Goal: Task Accomplishment & Management: Manage account settings

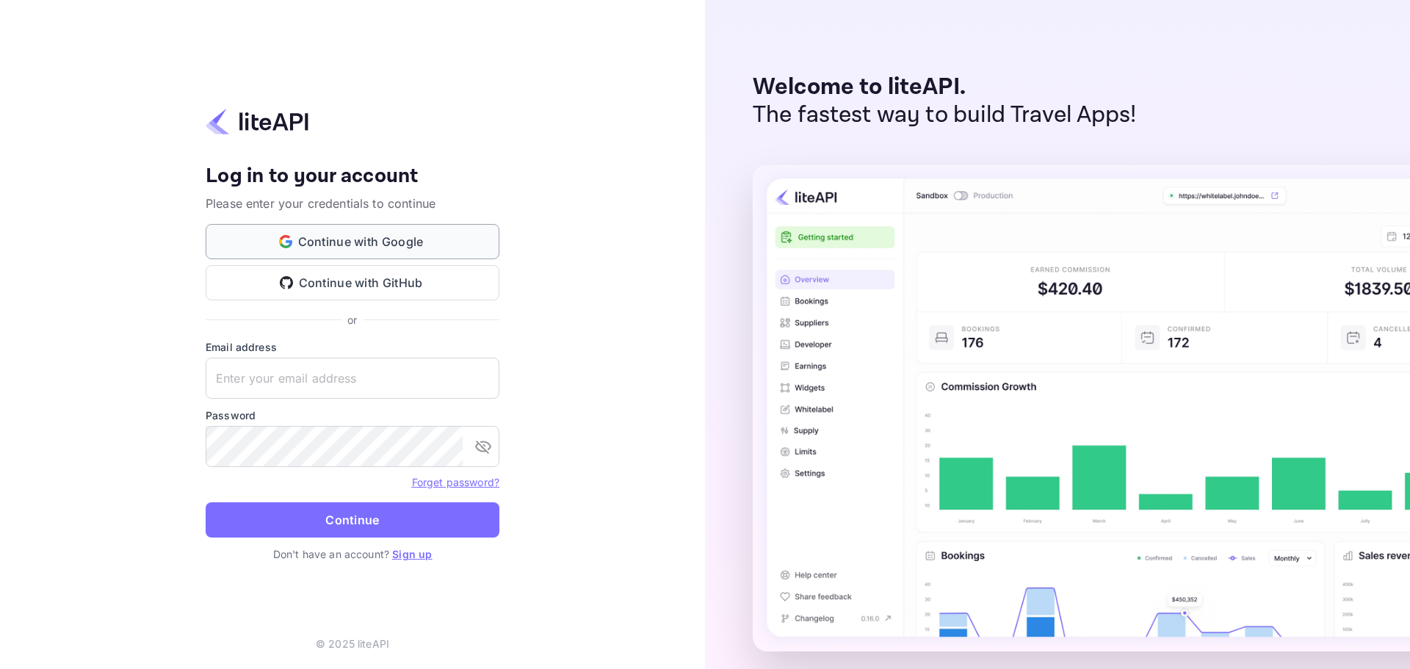
click at [376, 242] on button "Continue with Google" at bounding box center [353, 241] width 294 height 35
click at [264, 373] on input "text" at bounding box center [353, 378] width 294 height 41
type input "yahav@skygini.com"
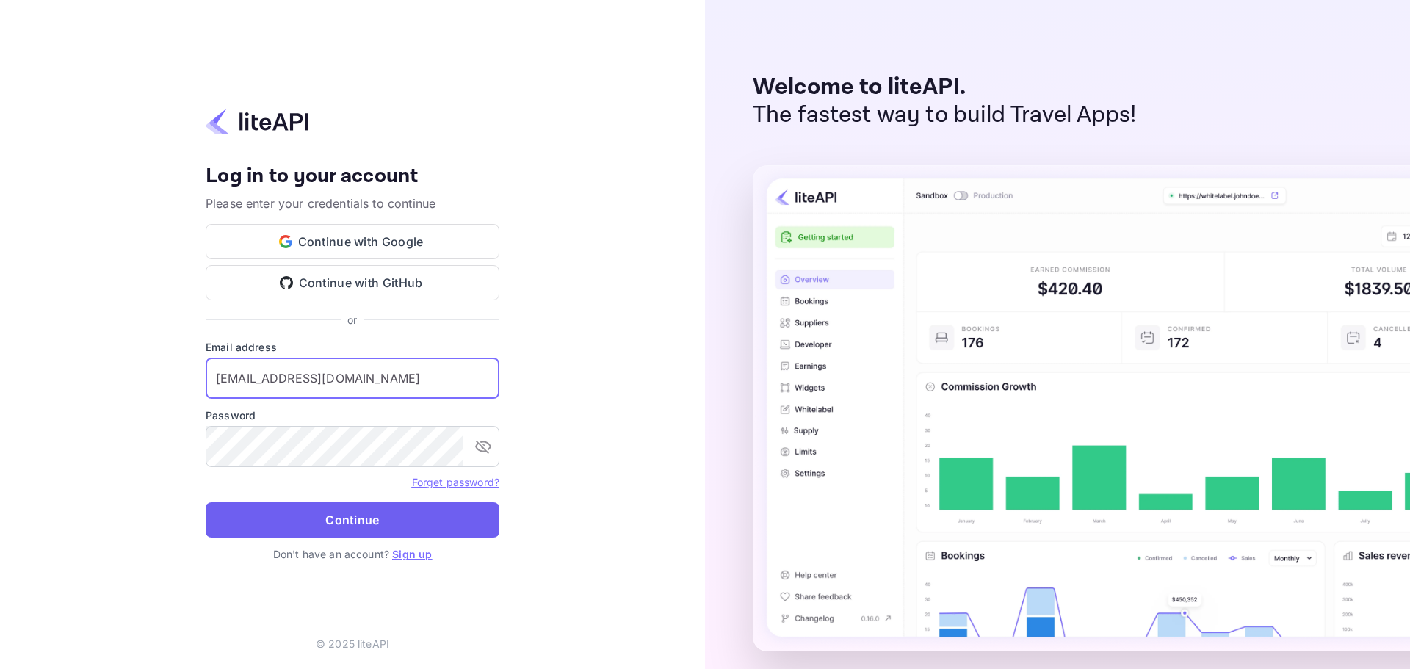
click at [311, 525] on button "Continue" at bounding box center [353, 519] width 294 height 35
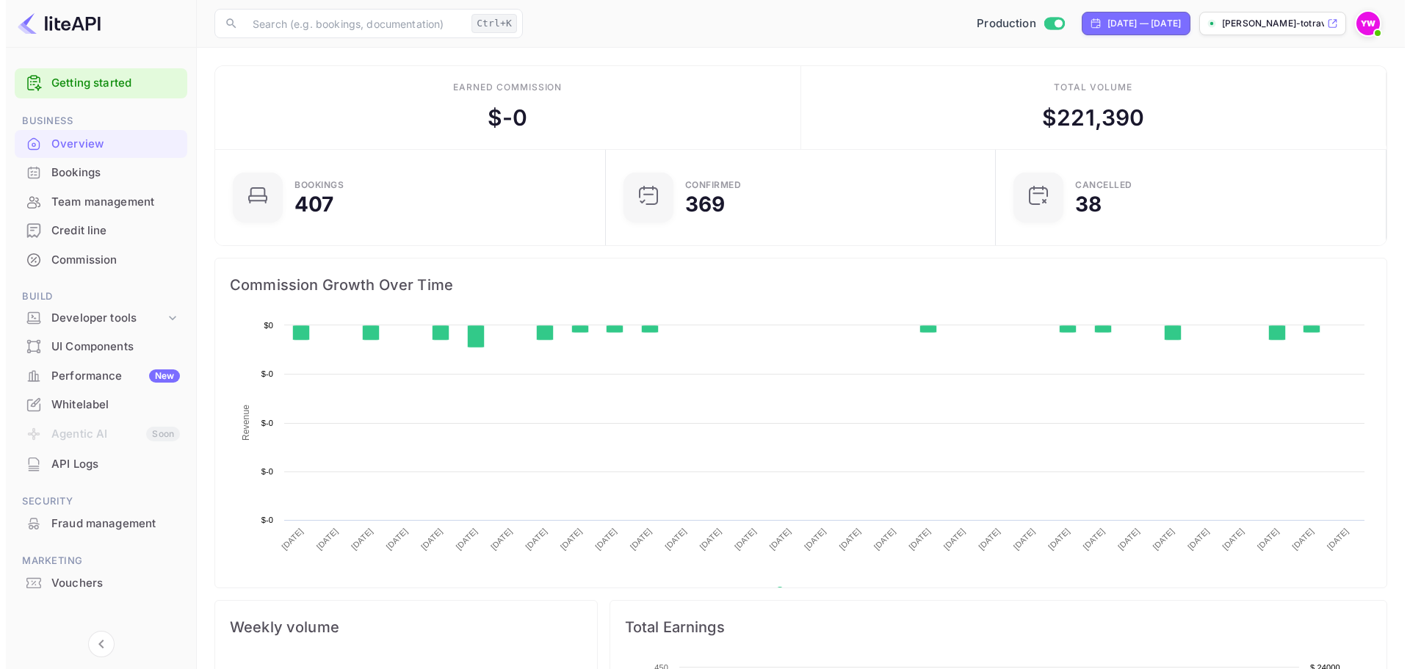
scroll to position [228, 370]
click at [52, 173] on div "Bookings" at bounding box center [110, 172] width 128 height 17
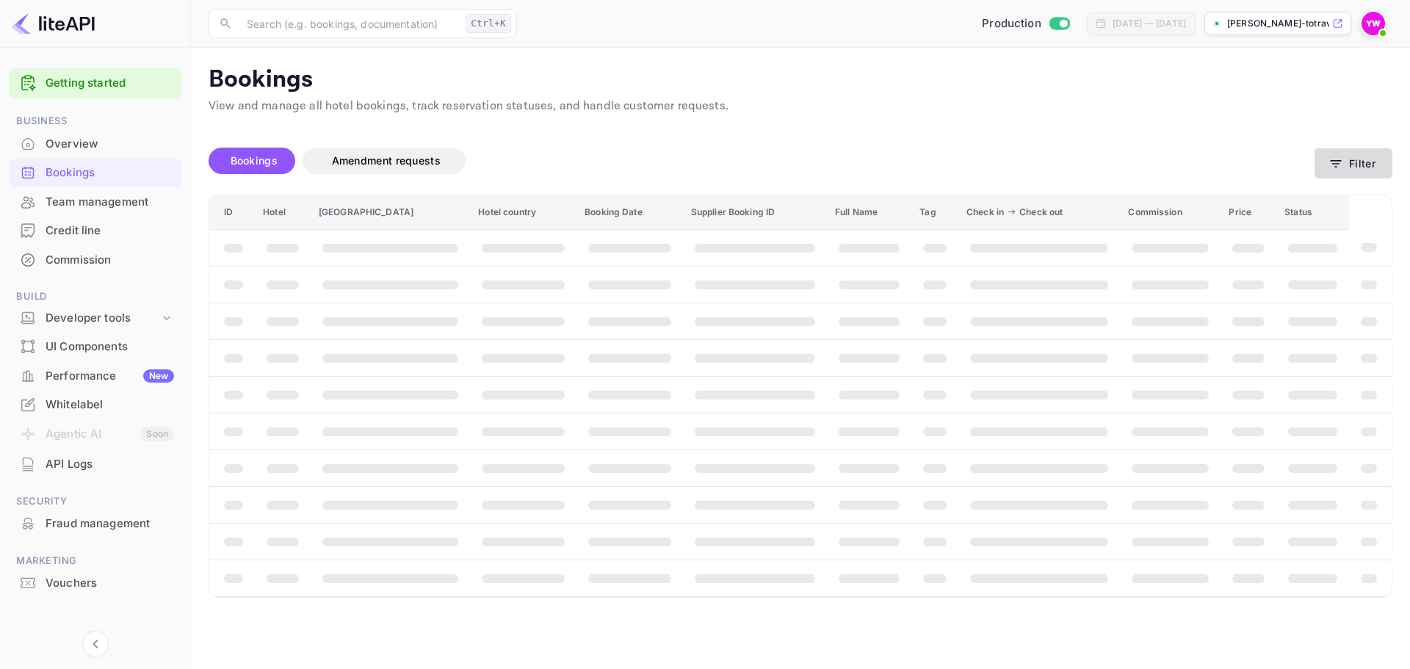
click at [1327, 162] on button "Filter" at bounding box center [1353, 163] width 78 height 30
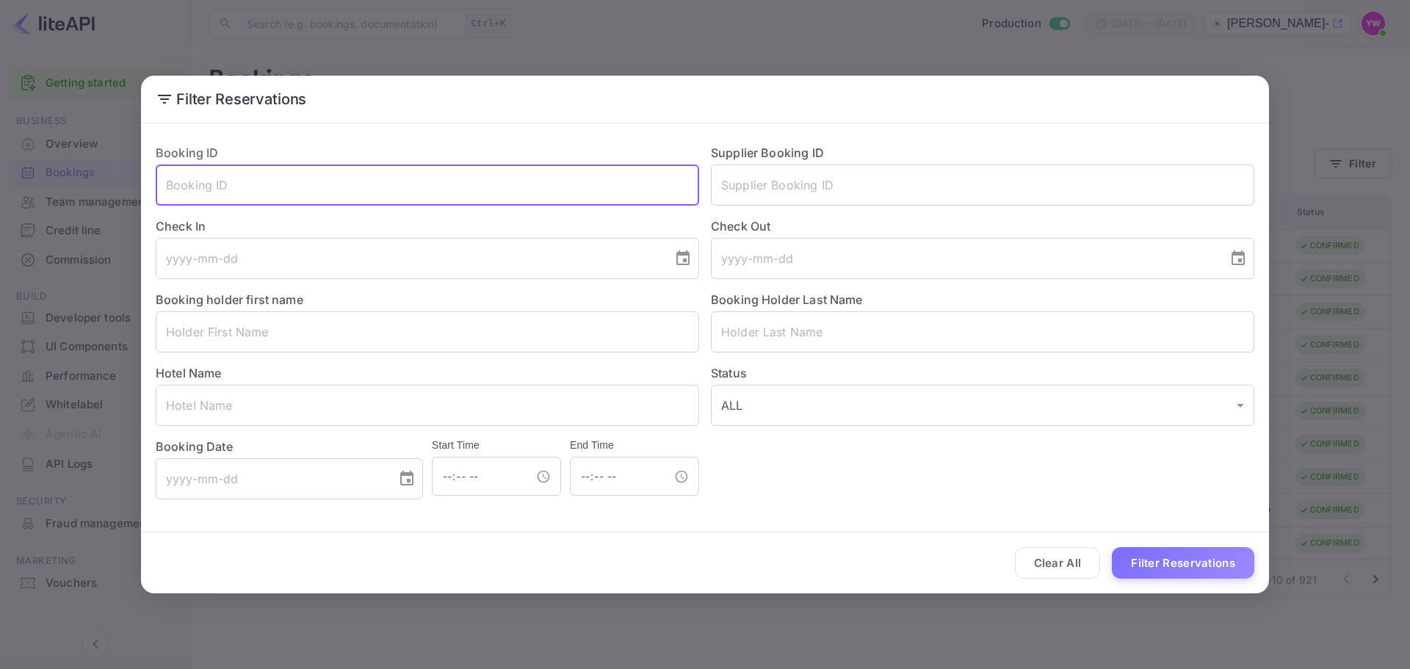
click at [435, 195] on input "text" at bounding box center [427, 184] width 543 height 41
paste input "8839378"
click at [1201, 564] on button "Filter Reservations" at bounding box center [1183, 563] width 142 height 32
click at [288, 193] on input "8839378" at bounding box center [427, 184] width 543 height 41
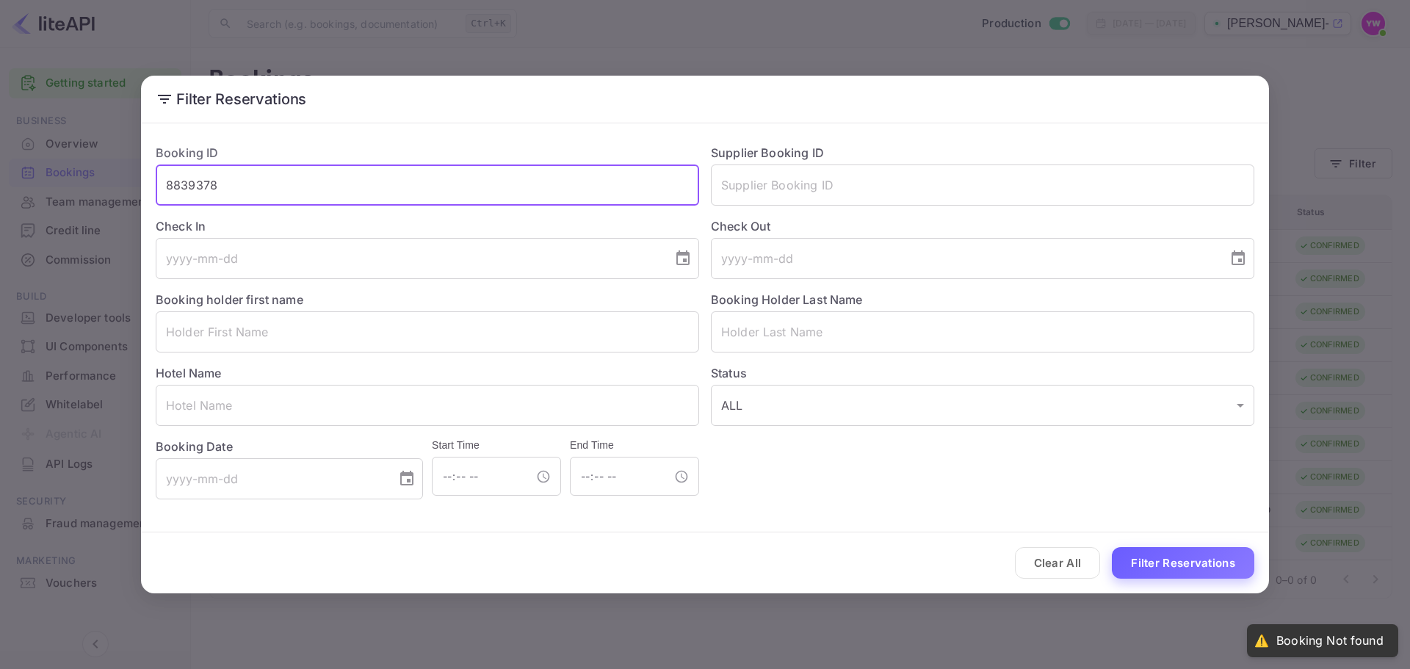
type input "8839378"
click at [1188, 563] on button "Filter Reservations" at bounding box center [1183, 563] width 142 height 32
drag, startPoint x: 377, startPoint y: 192, endPoint x: 35, endPoint y: 188, distance: 342.9
click at [35, 188] on div "Filter Reservations Booking ID 8839378 ​ Supplier Booking ID ​ Check In ​ Check…" at bounding box center [705, 334] width 1410 height 669
click at [1038, 192] on input "text" at bounding box center [982, 184] width 543 height 41
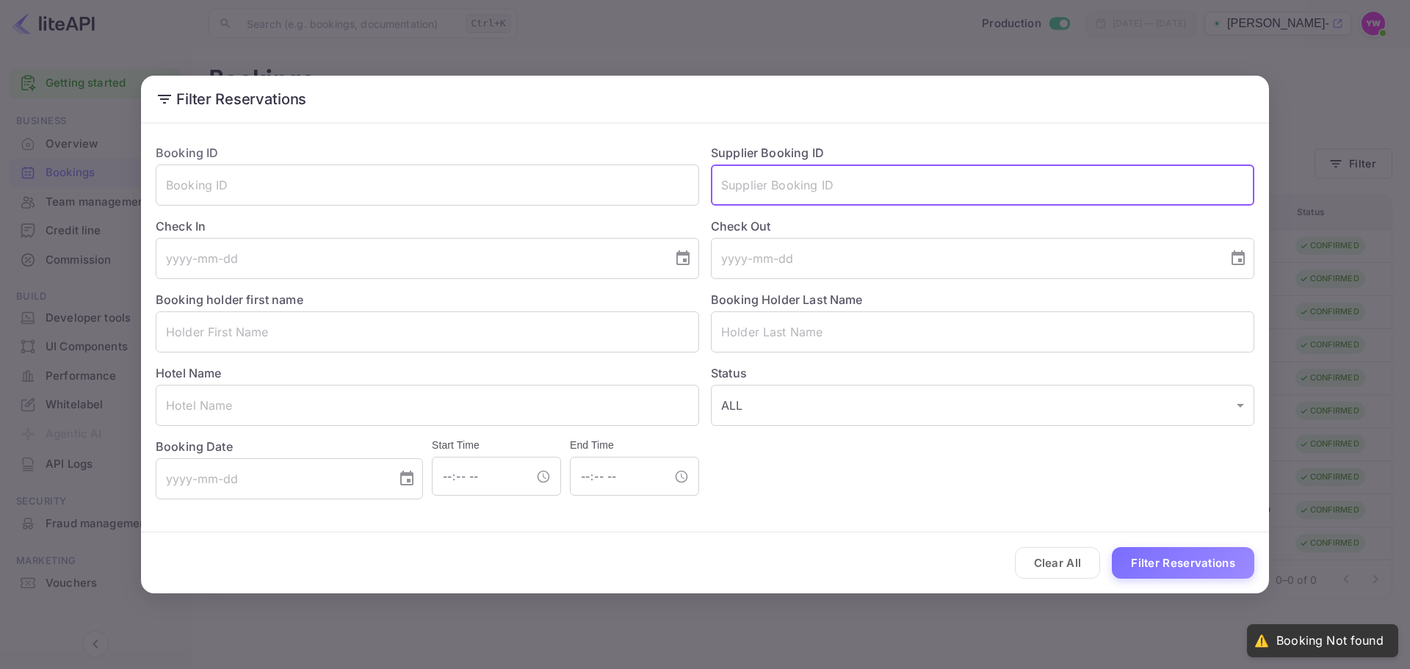
paste input "8839378"
type input "8839378"
click at [1216, 572] on button "Filter Reservations" at bounding box center [1183, 563] width 142 height 32
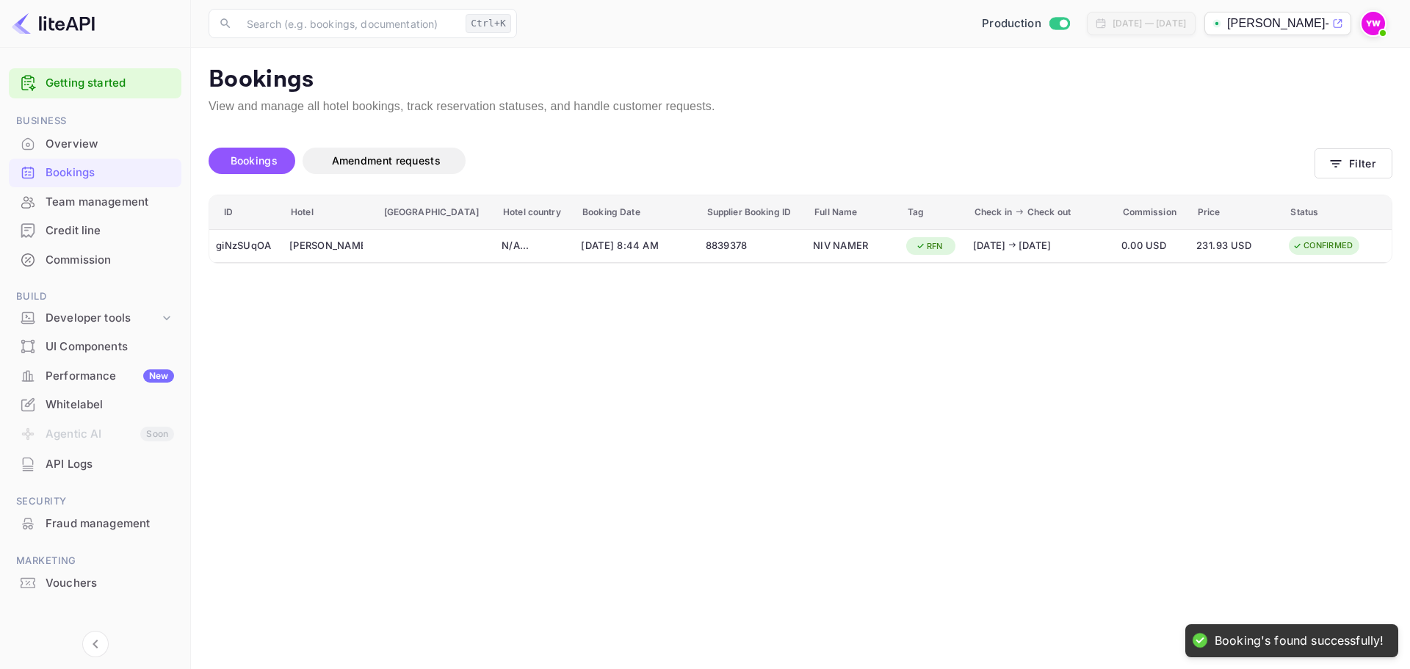
click at [805, 470] on main "Bookings View and manage all hotel bookings, track reservation statuses, and ha…" at bounding box center [800, 358] width 1219 height 621
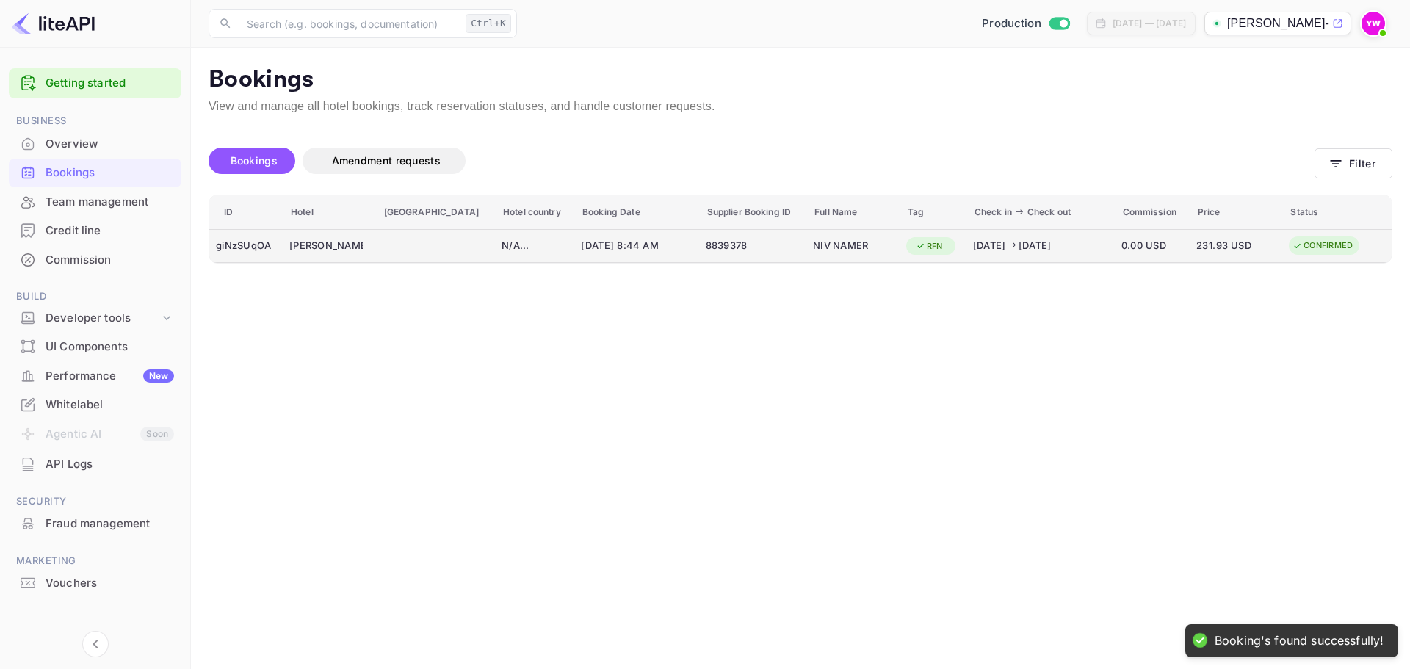
click at [1292, 250] on icon "booking table" at bounding box center [1297, 246] width 10 height 10
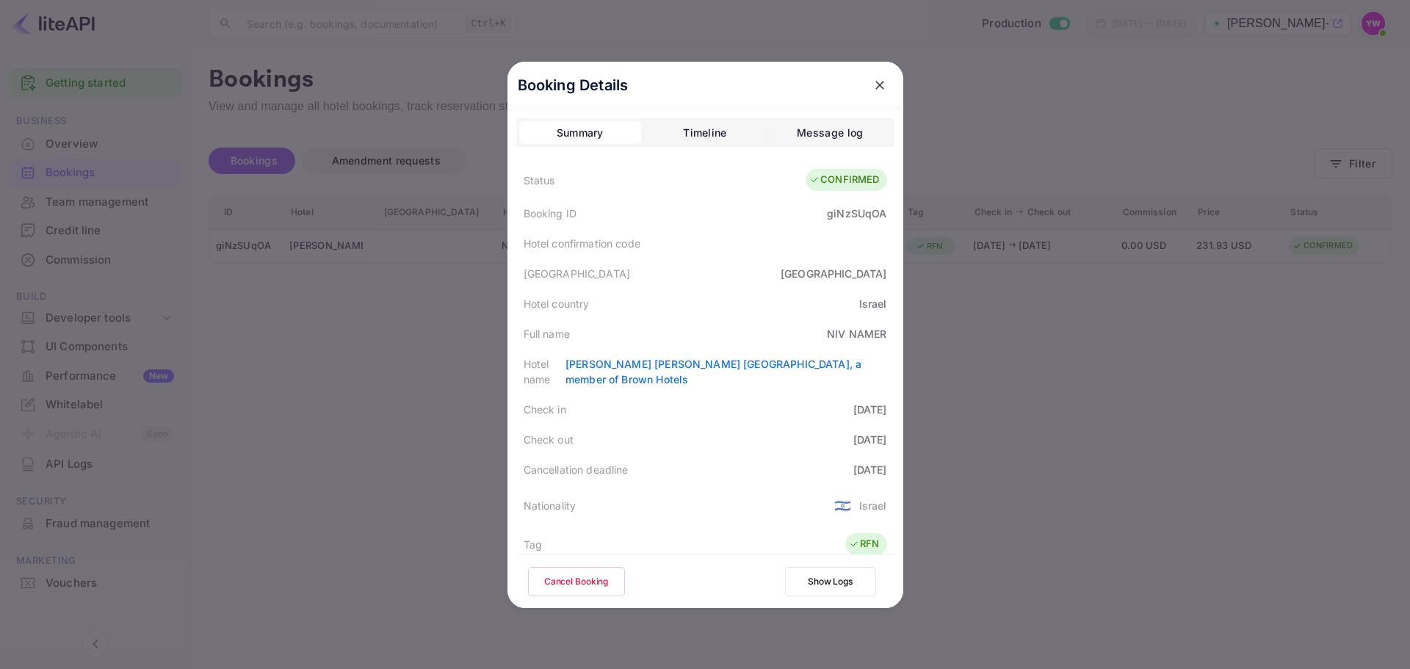
click at [700, 134] on div "Timeline" at bounding box center [704, 133] width 43 height 18
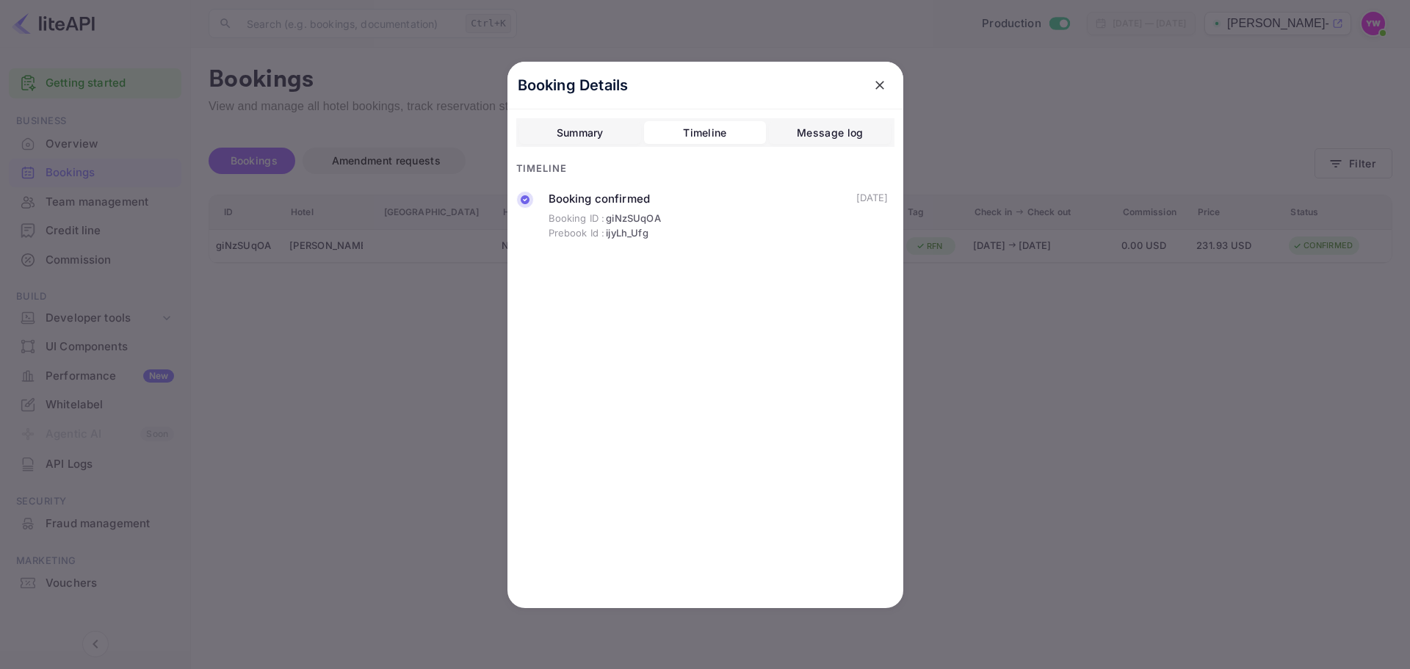
click at [831, 135] on div "Message log" at bounding box center [830, 133] width 66 height 18
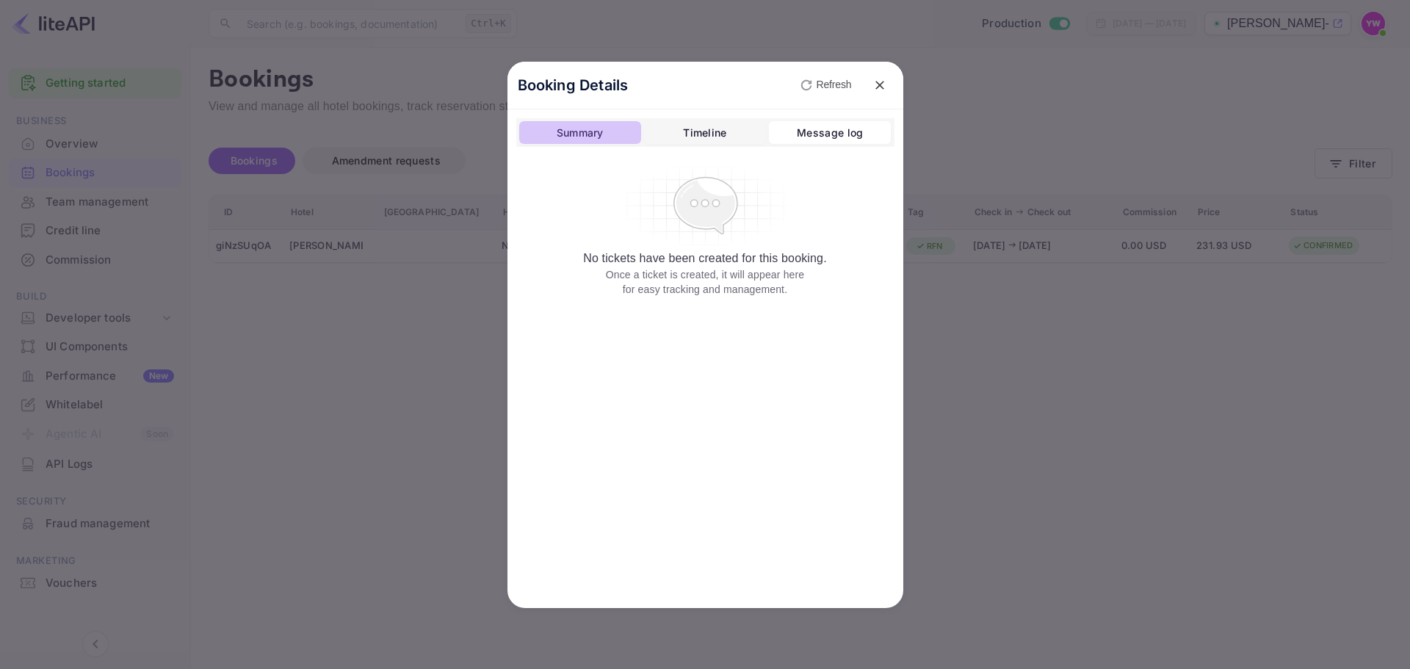
click at [577, 140] on div "Summary" at bounding box center [580, 133] width 47 height 18
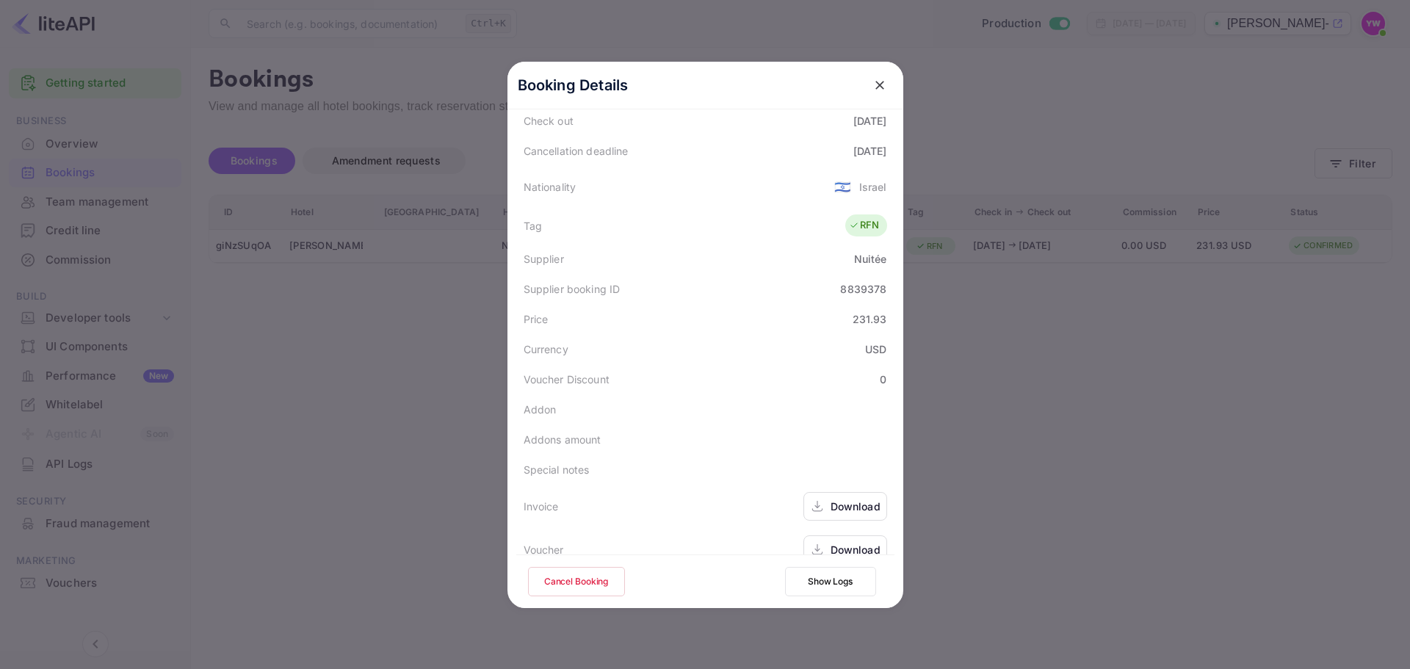
scroll to position [341, 0]
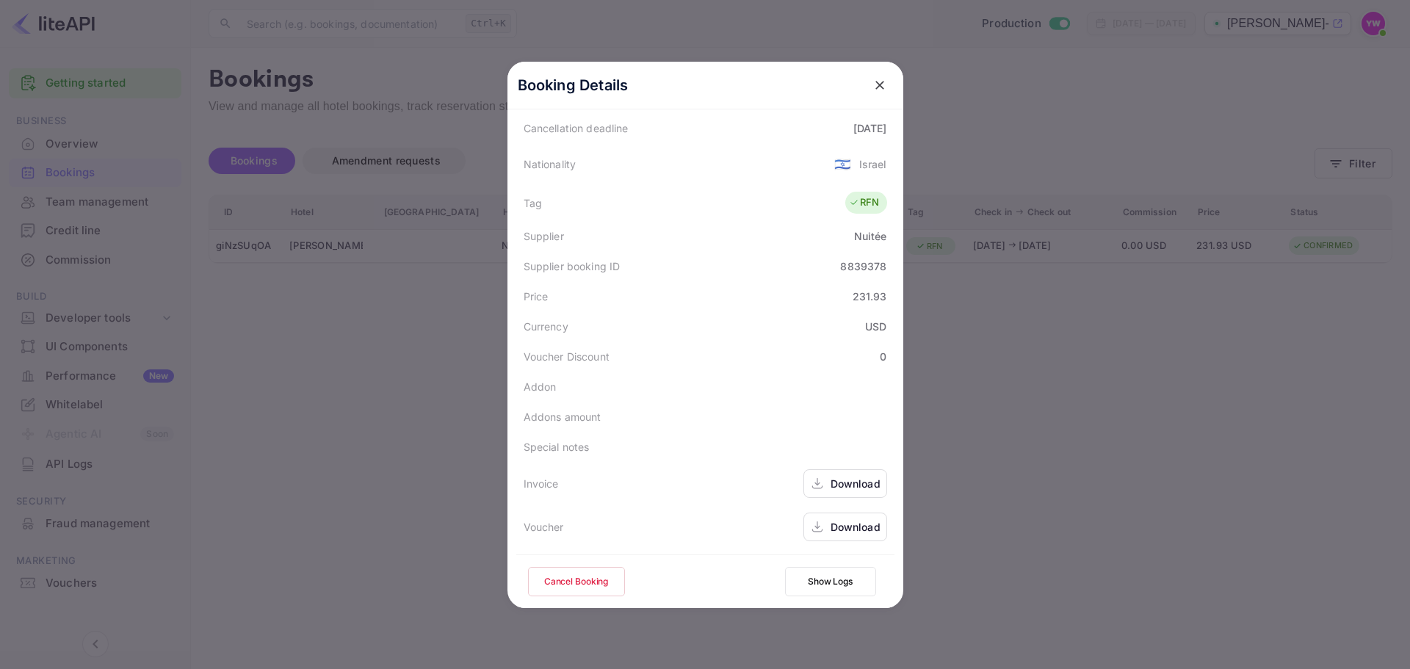
click at [830, 532] on div "Download" at bounding box center [855, 526] width 50 height 15
click at [866, 85] on button "close" at bounding box center [879, 85] width 26 height 26
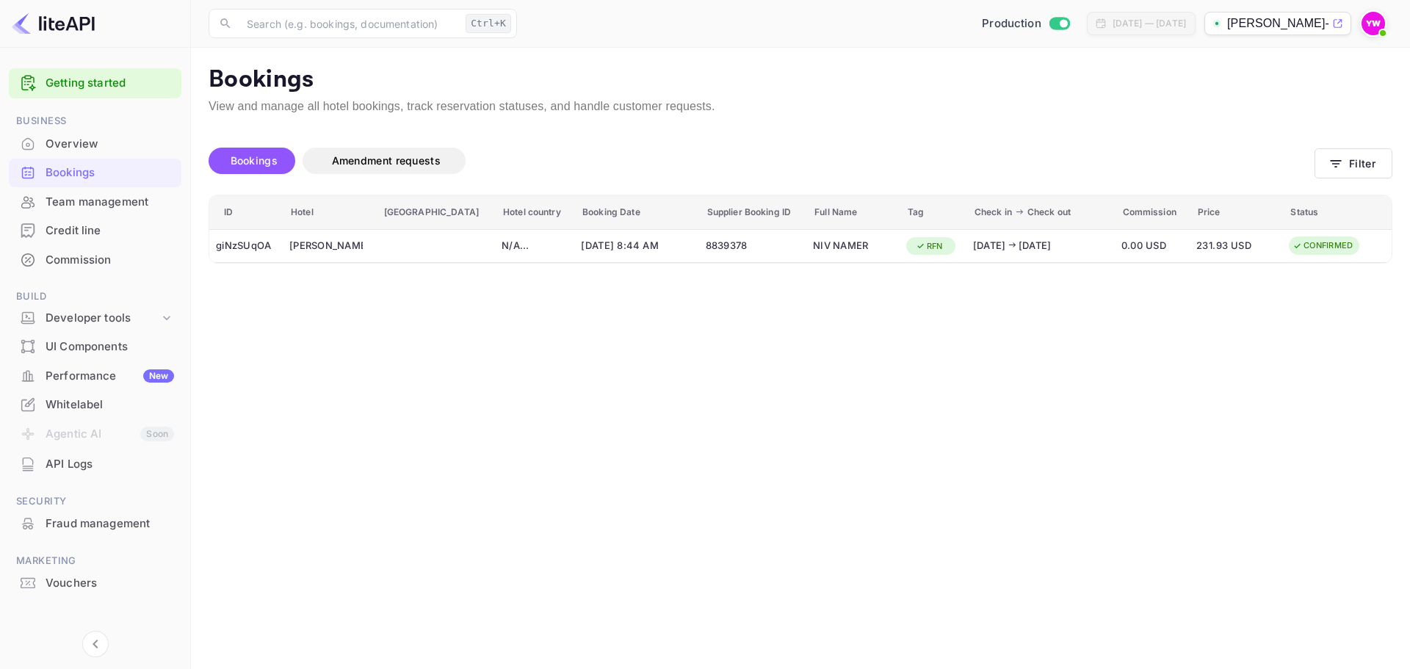
click at [68, 177] on div "Bookings" at bounding box center [110, 172] width 128 height 17
click at [1333, 173] on button "Filter" at bounding box center [1353, 163] width 78 height 30
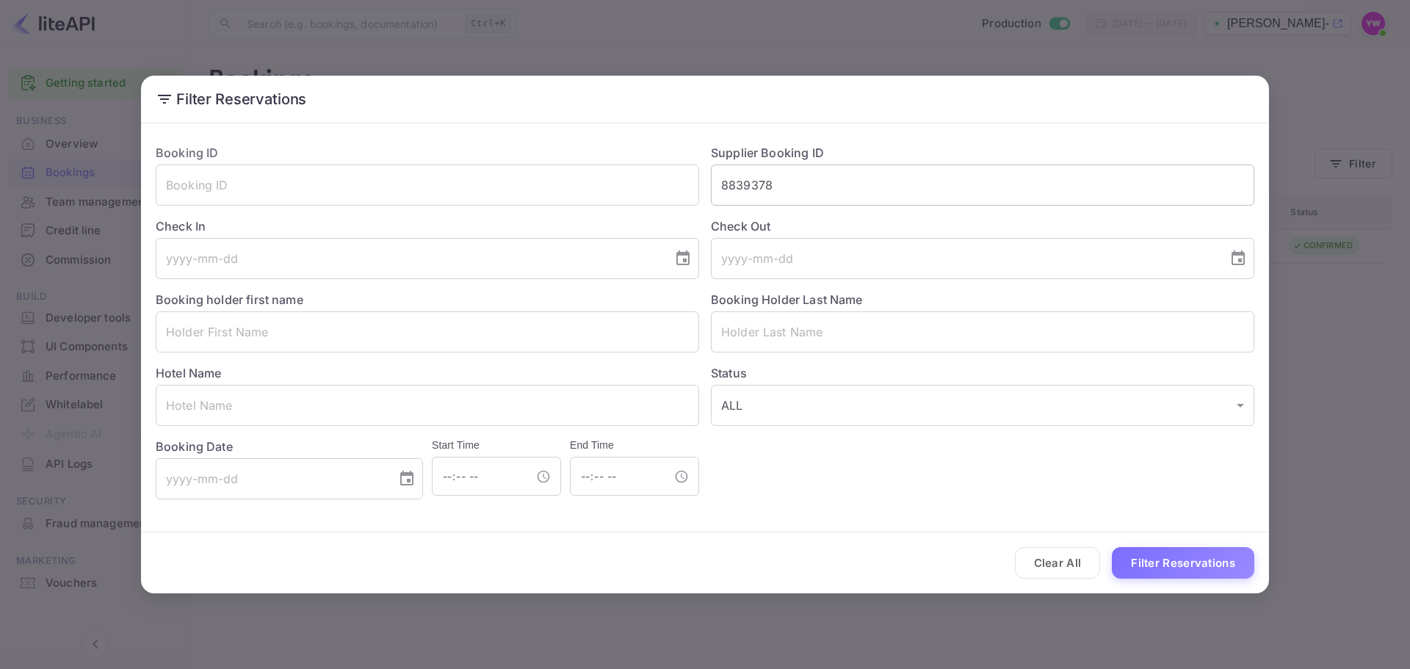
click at [856, 185] on input "8839378" at bounding box center [982, 184] width 543 height 41
paste input "7865825"
type input "7865825"
click at [1112, 547] on button "Filter Reservations" at bounding box center [1183, 563] width 142 height 32
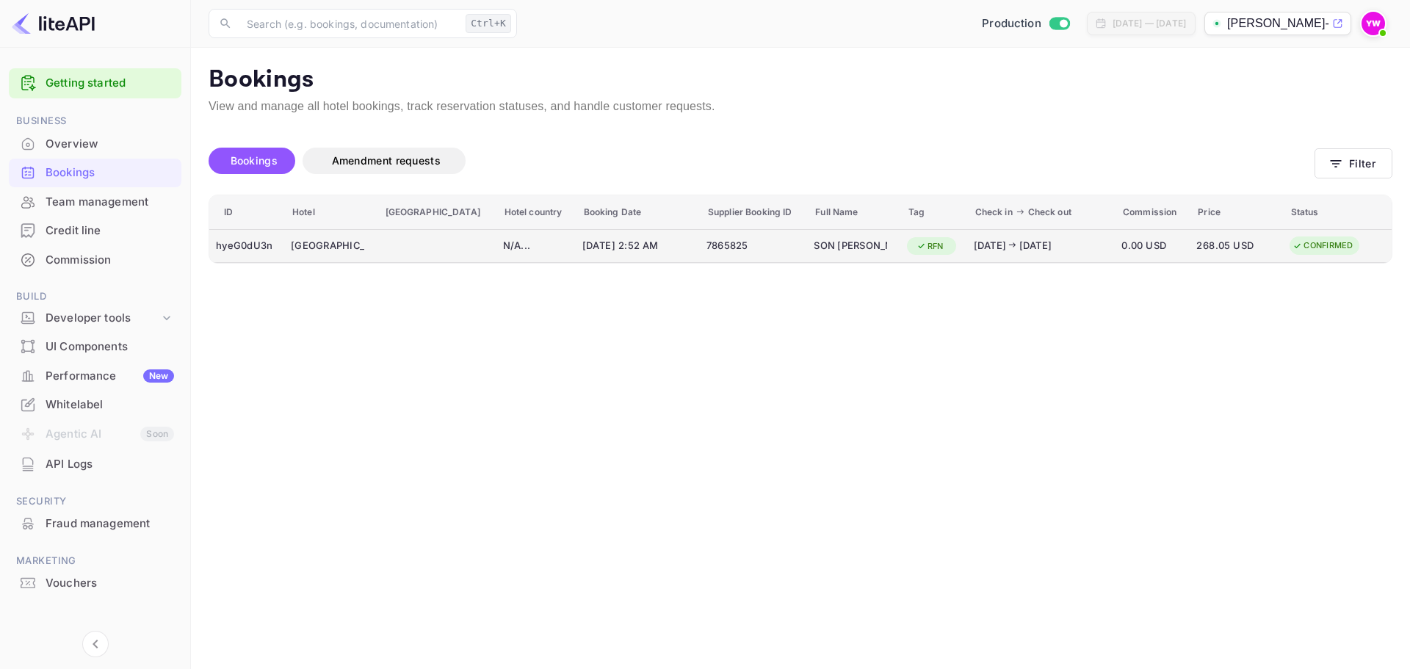
click at [1300, 244] on div "CONFIRMED" at bounding box center [1322, 245] width 79 height 18
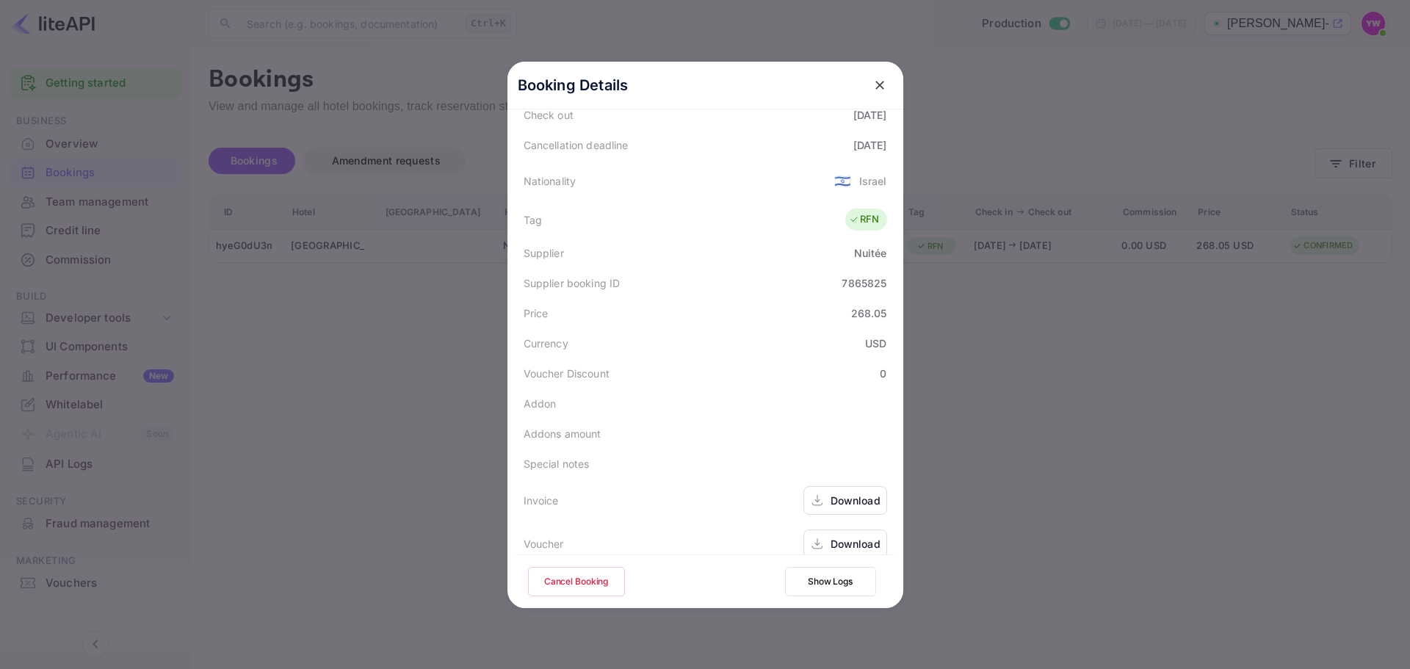
scroll to position [326, 0]
click at [1079, 416] on div at bounding box center [705, 334] width 1410 height 669
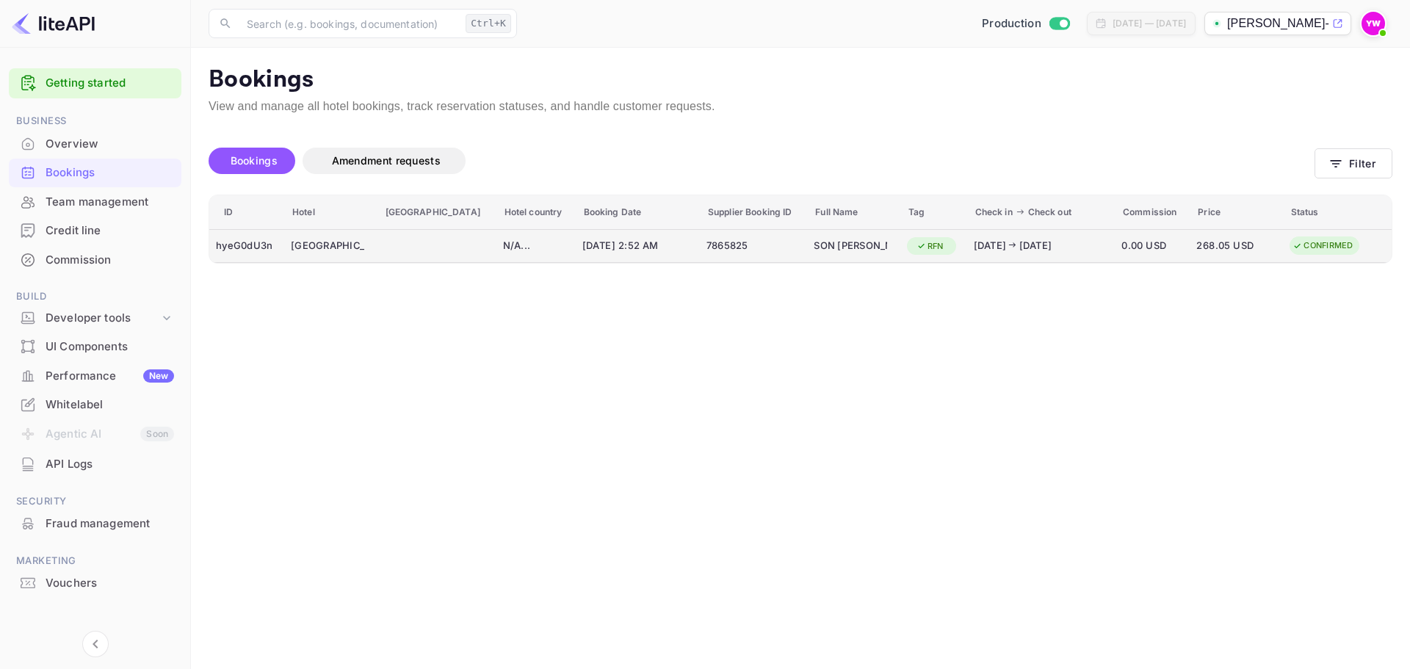
click at [706, 240] on div "7865825" at bounding box center [753, 245] width 94 height 23
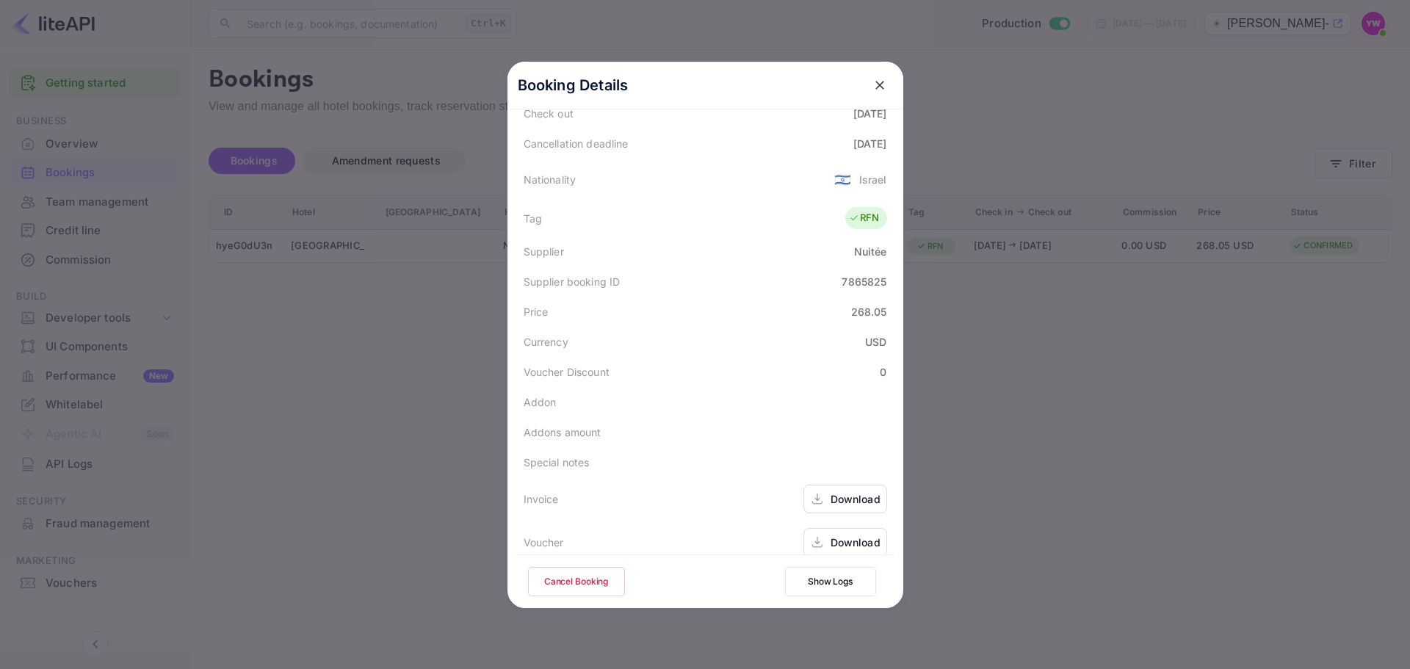
click at [568, 582] on button "Cancel Booking" at bounding box center [576, 581] width 97 height 29
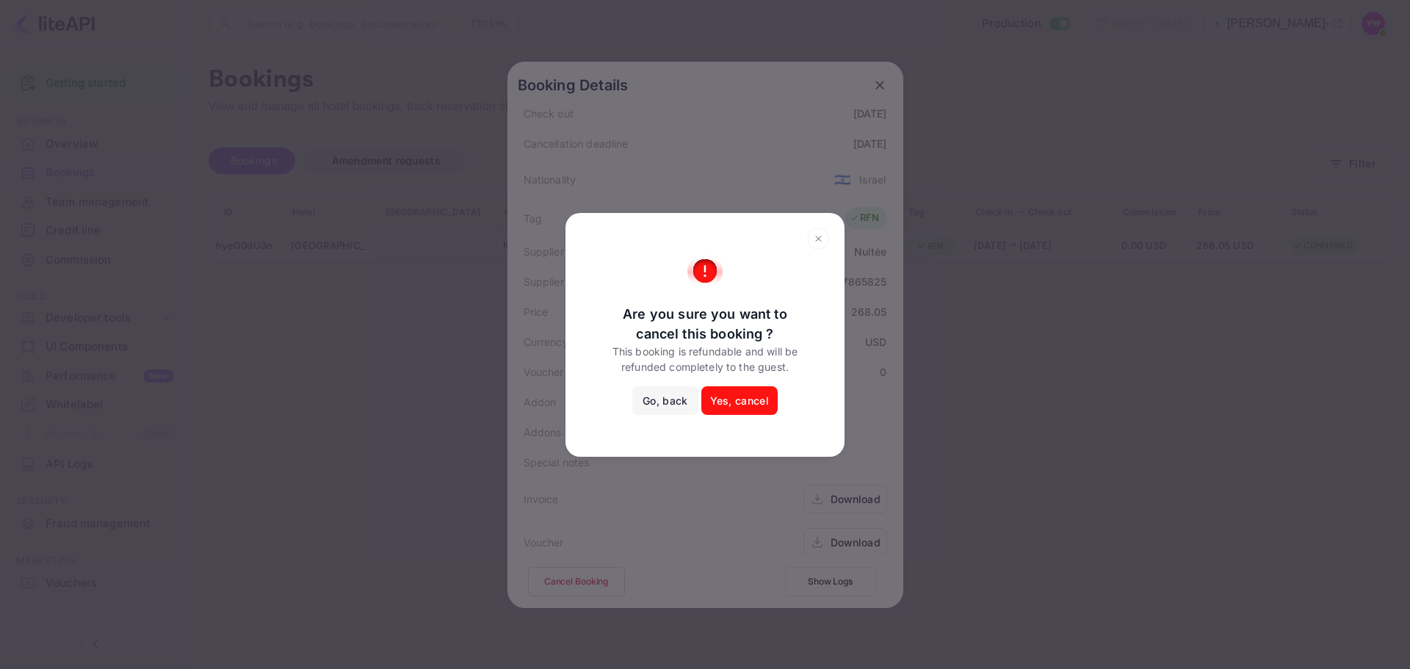
click at [729, 406] on button "Yes, cancel" at bounding box center [739, 400] width 76 height 29
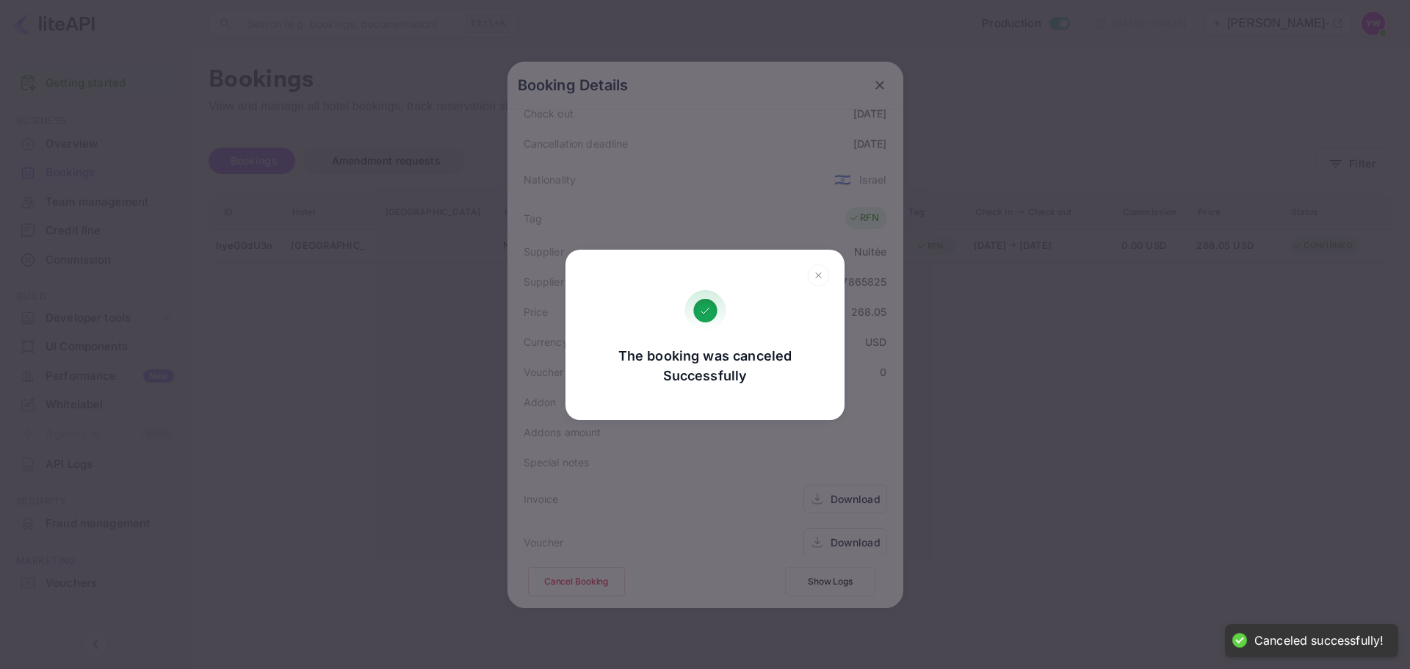
click at [678, 366] on div "The booking was canceled Successfully" at bounding box center [705, 366] width 175 height 40
click at [816, 272] on icon at bounding box center [818, 275] width 23 height 22
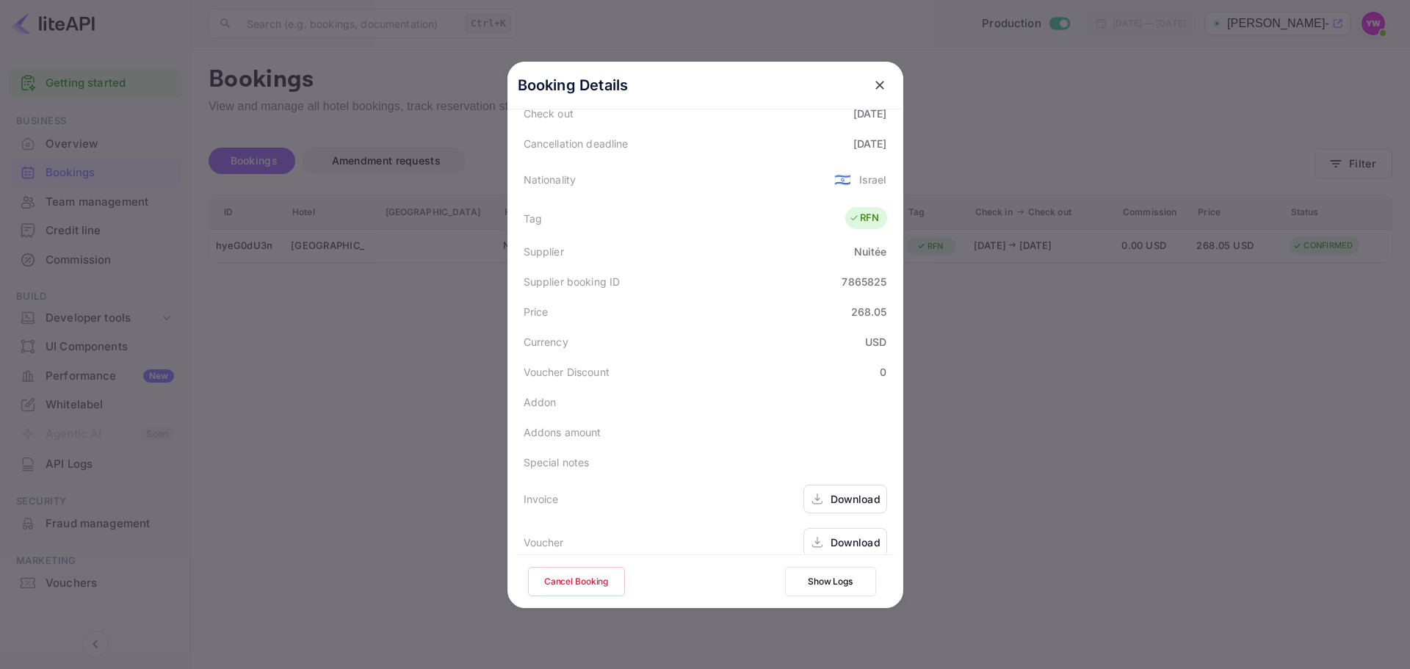
click at [877, 84] on icon "close" at bounding box center [879, 85] width 15 height 15
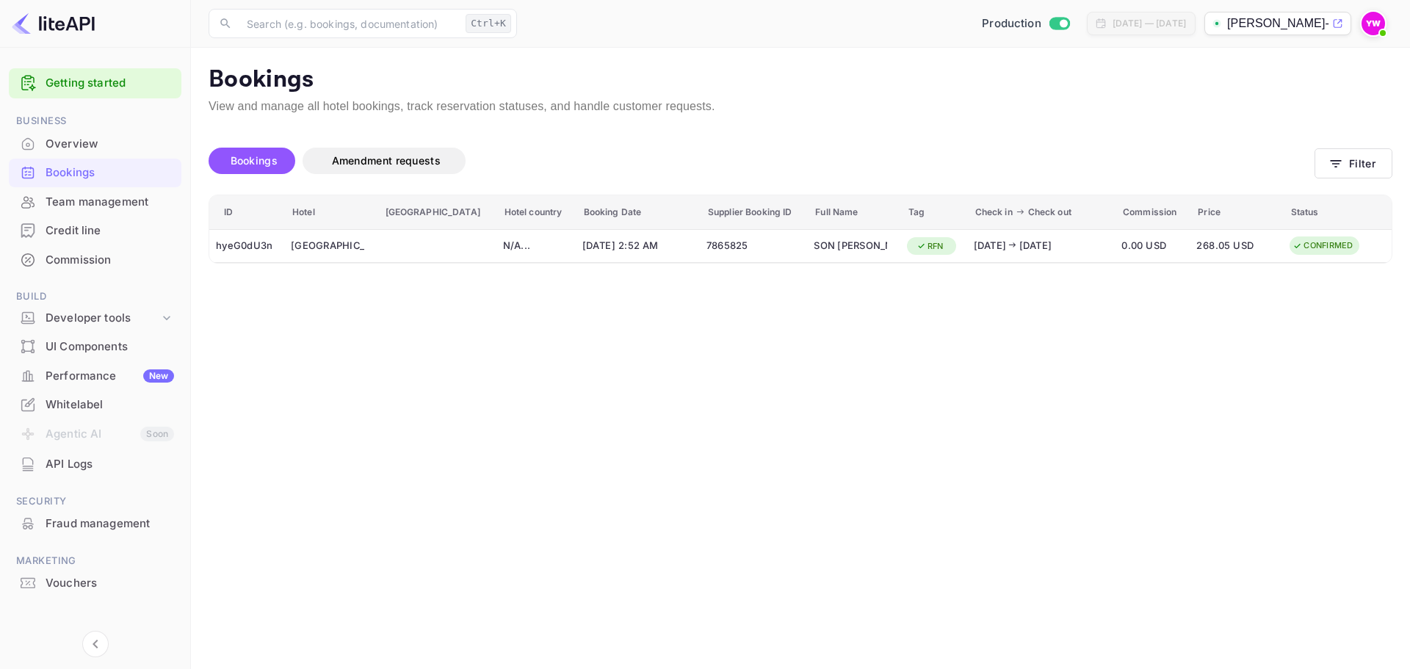
drag, startPoint x: 472, startPoint y: 460, endPoint x: 475, endPoint y: 452, distance: 9.3
click at [473, 460] on main "Bookings View and manage all hotel bookings, track reservation statuses, and ha…" at bounding box center [800, 358] width 1219 height 621
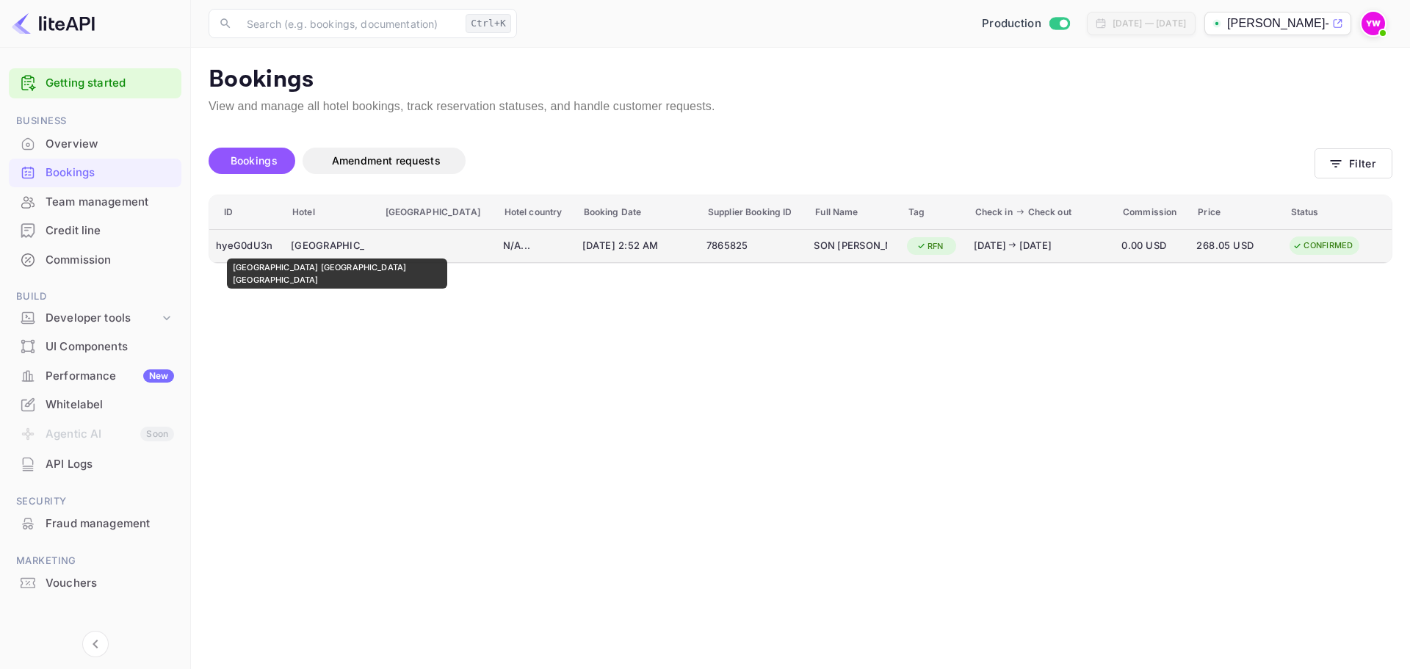
click at [313, 248] on div "[GEOGRAPHIC_DATA] [GEOGRAPHIC_DATA] [GEOGRAPHIC_DATA]" at bounding box center [327, 245] width 73 height 23
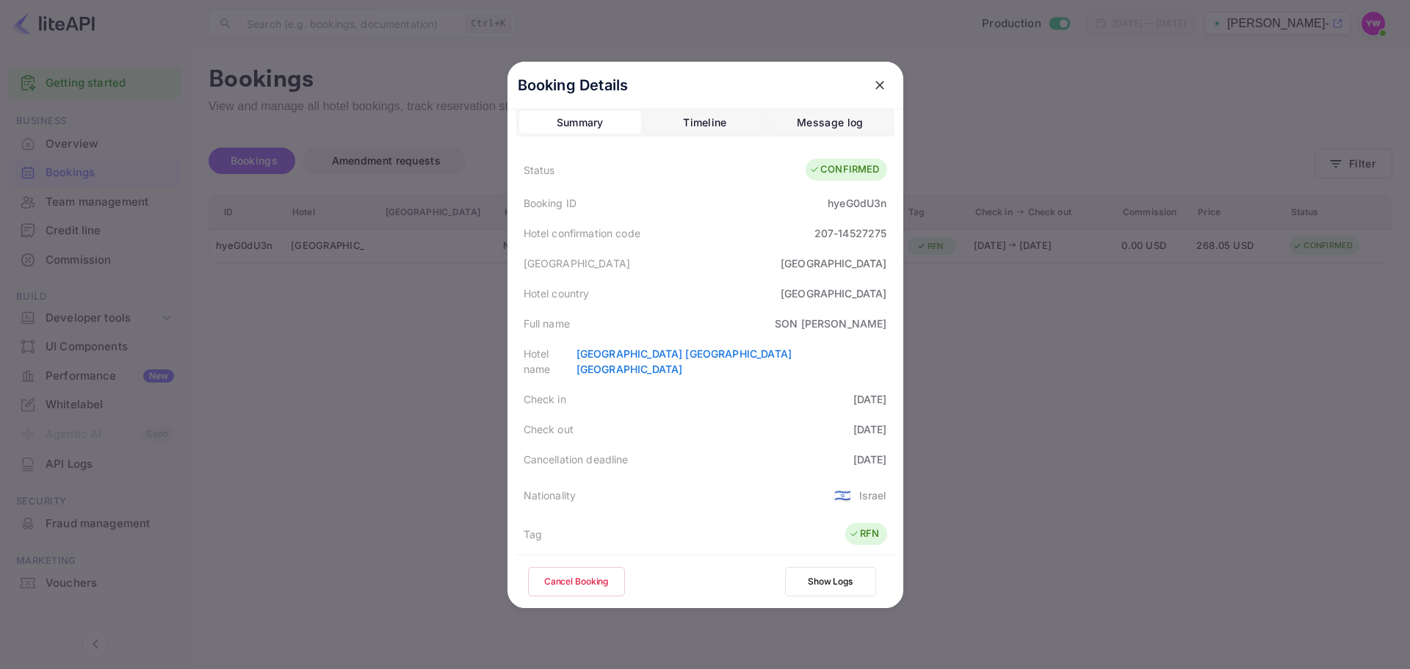
scroll to position [0, 0]
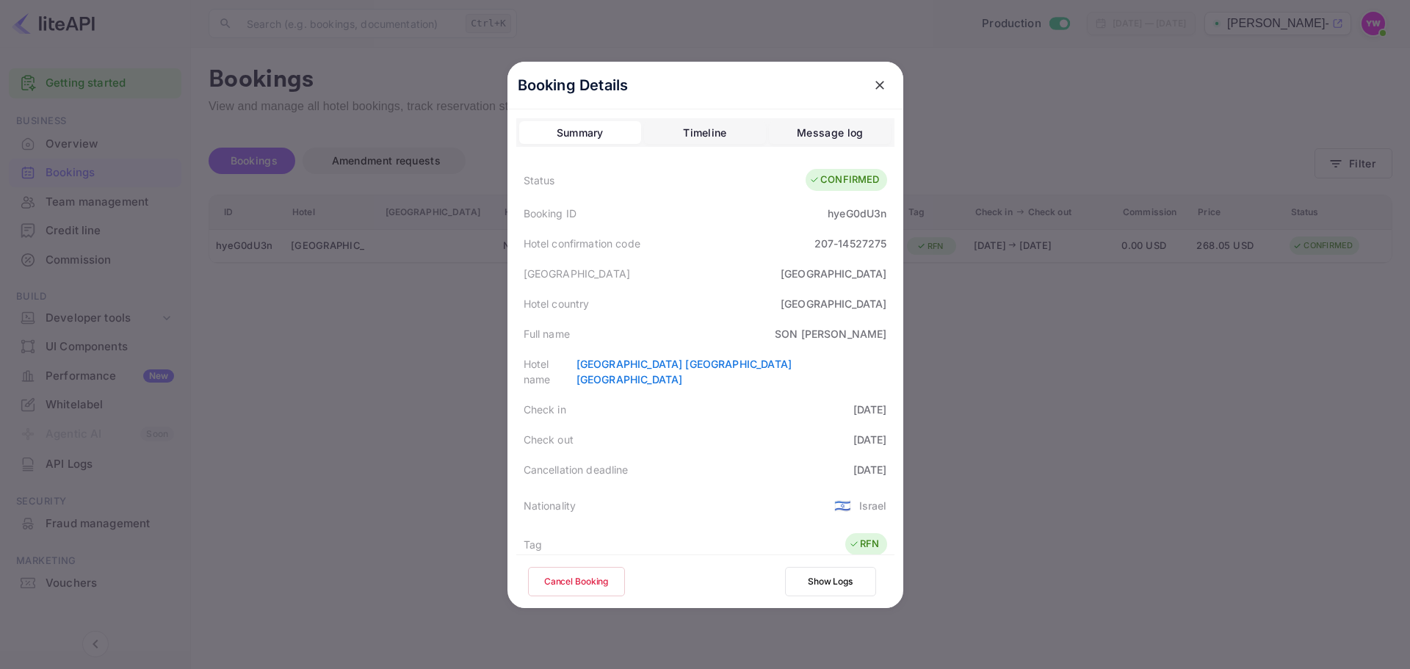
click at [874, 79] on icon "close" at bounding box center [879, 85] width 15 height 15
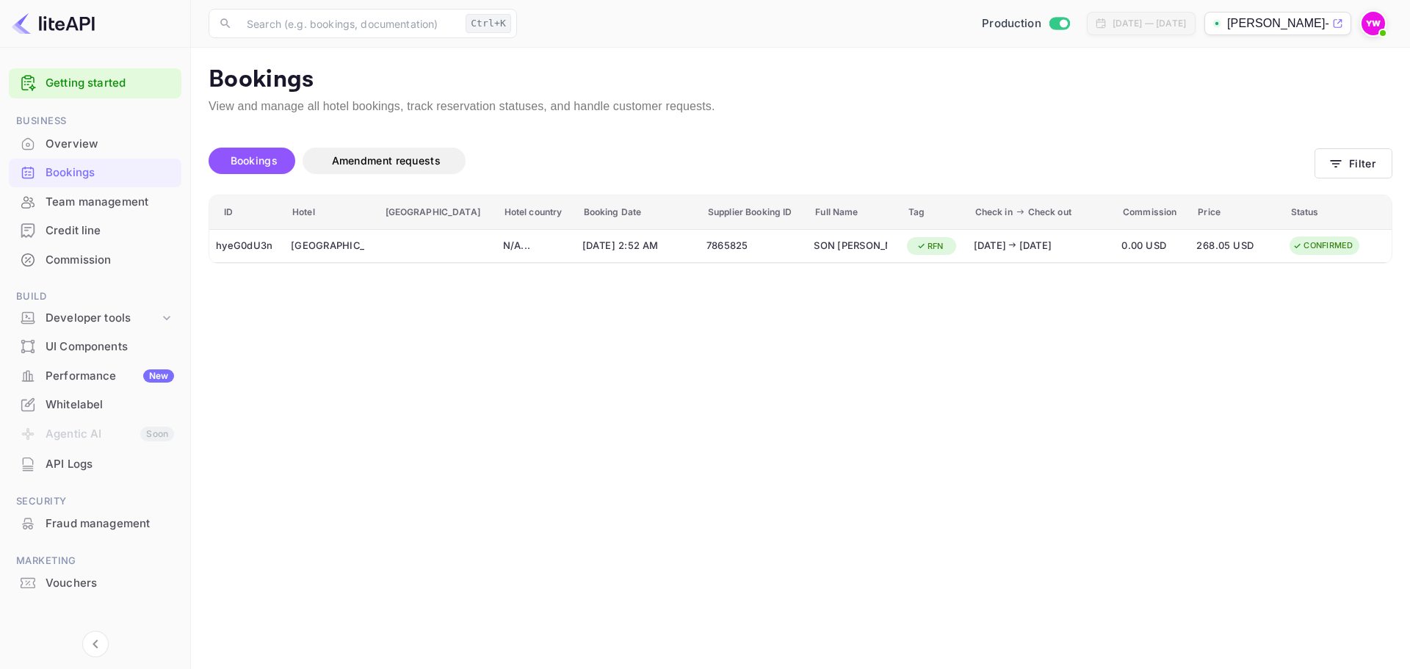
click at [764, 448] on main "Bookings View and manage all hotel bookings, track reservation statuses, and ha…" at bounding box center [800, 358] width 1219 height 621
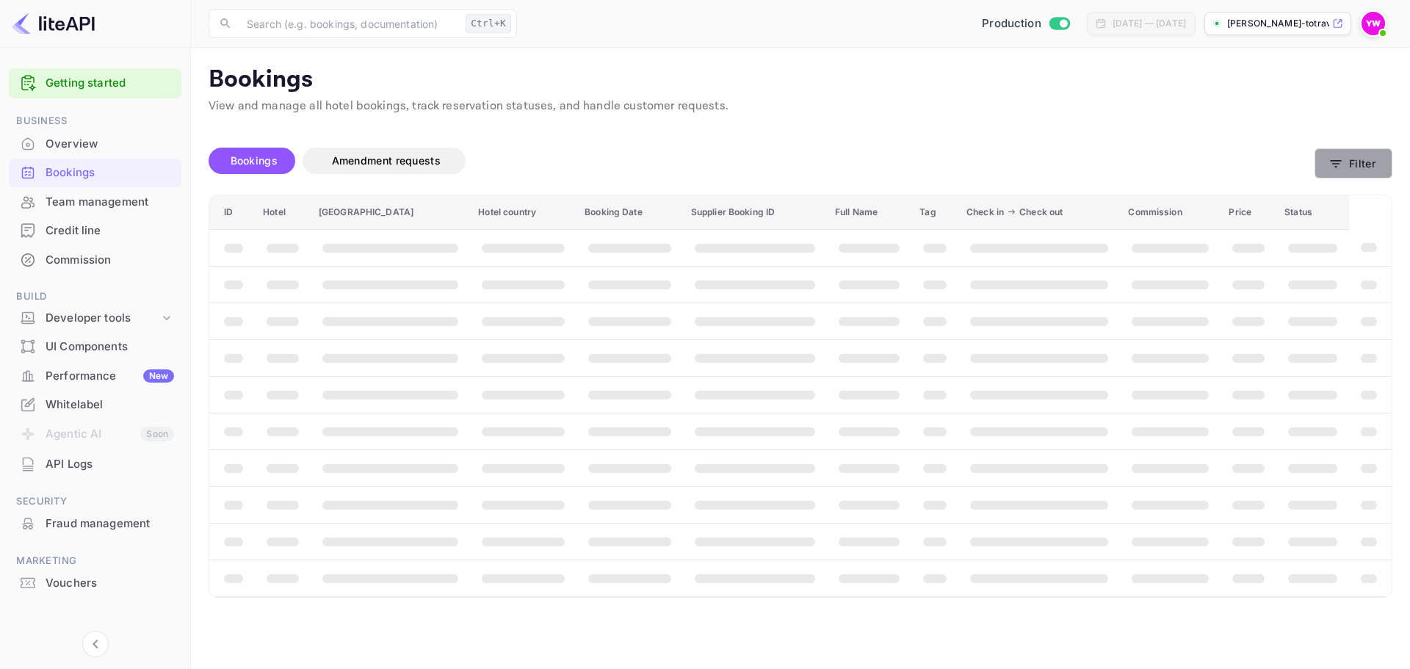
click at [1332, 158] on icon "button" at bounding box center [1335, 163] width 15 height 15
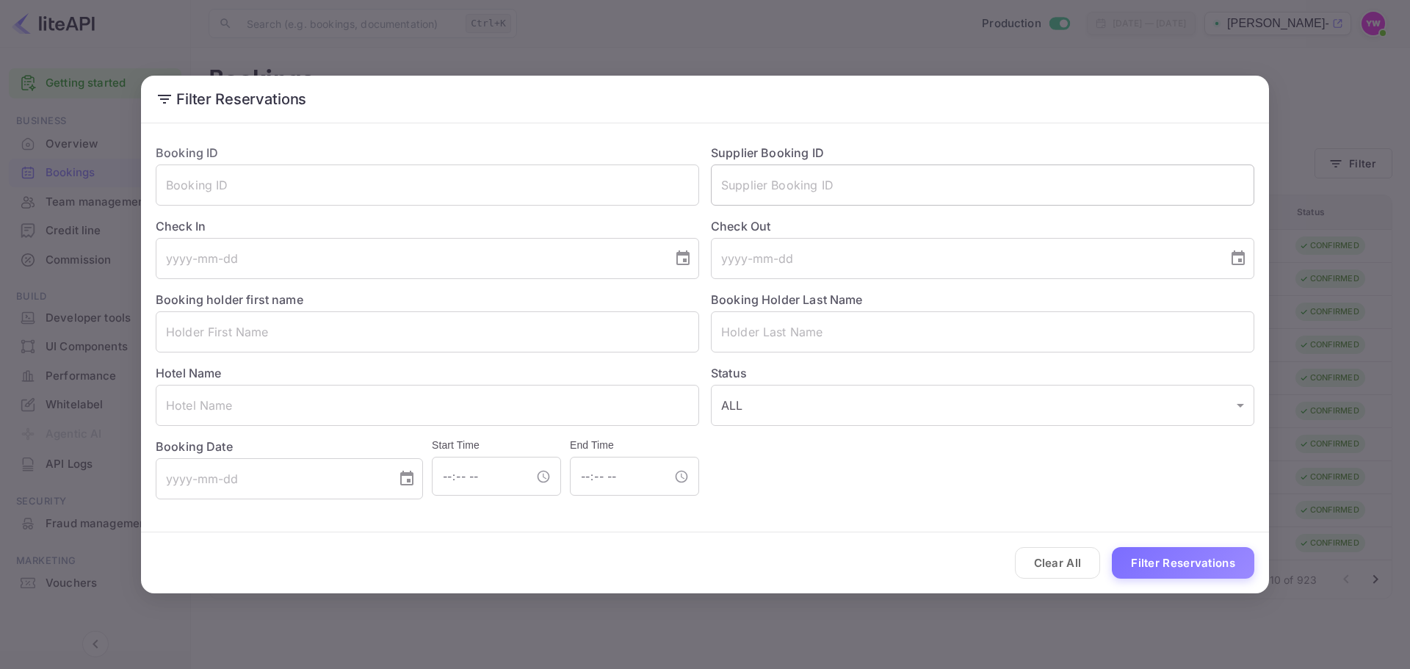
click at [890, 192] on input "text" at bounding box center [982, 184] width 543 height 41
paste input "1146367080692"
type input "1146367080692"
paste input "7865825"
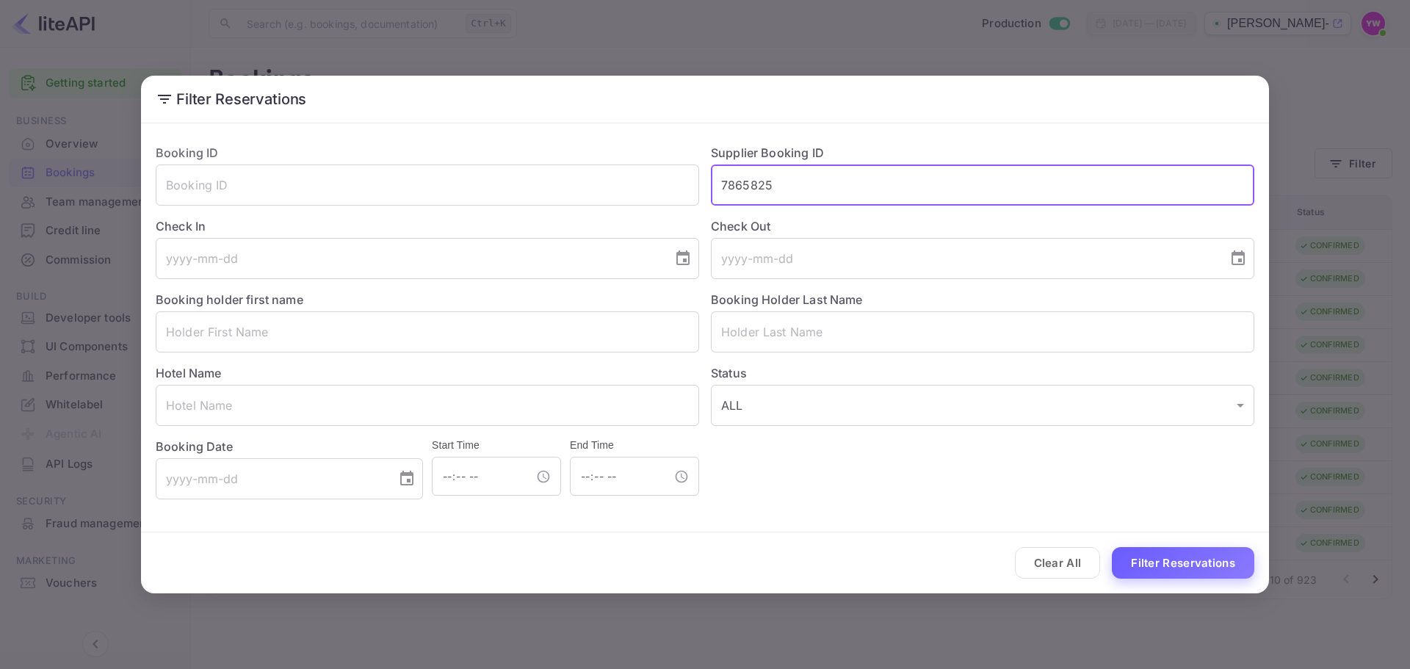
type input "7865825"
click at [1144, 568] on button "Filter Reservations" at bounding box center [1183, 563] width 142 height 32
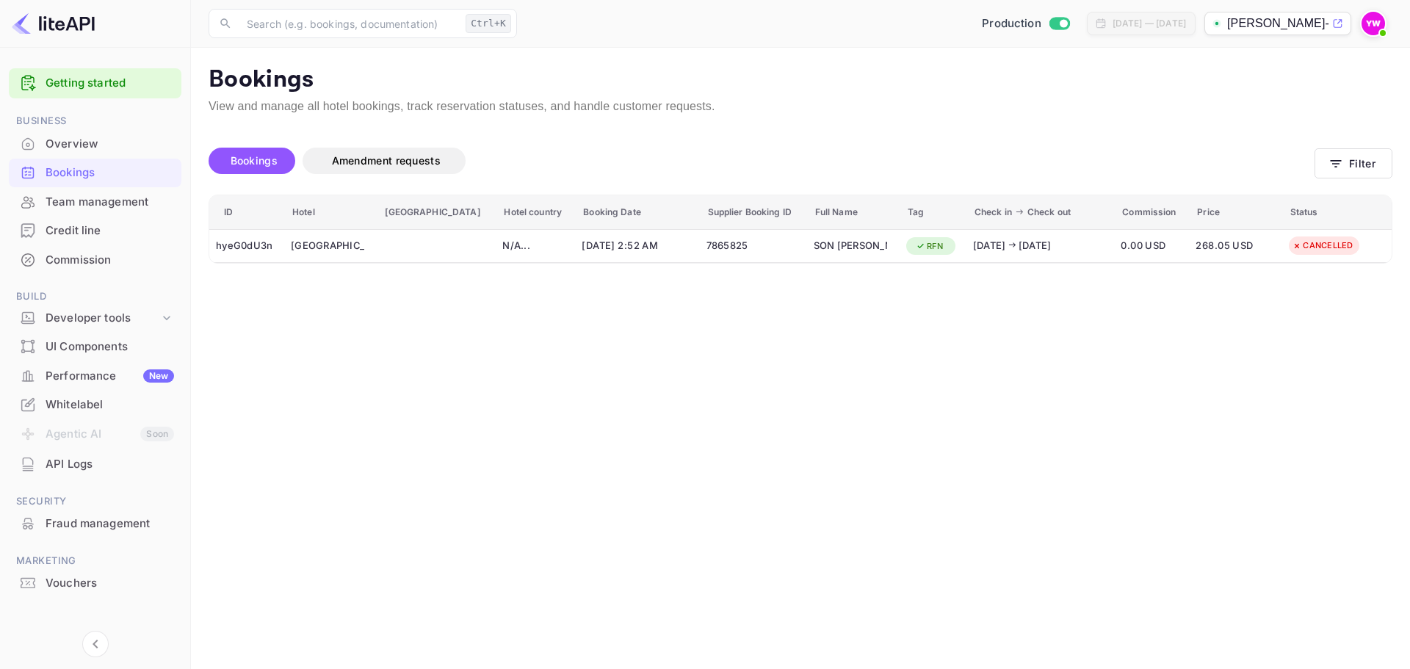
click at [743, 367] on main "Bookings View and manage all hotel bookings, track reservation statuses, and ha…" at bounding box center [800, 358] width 1219 height 621
